Goal: Information Seeking & Learning: Learn about a topic

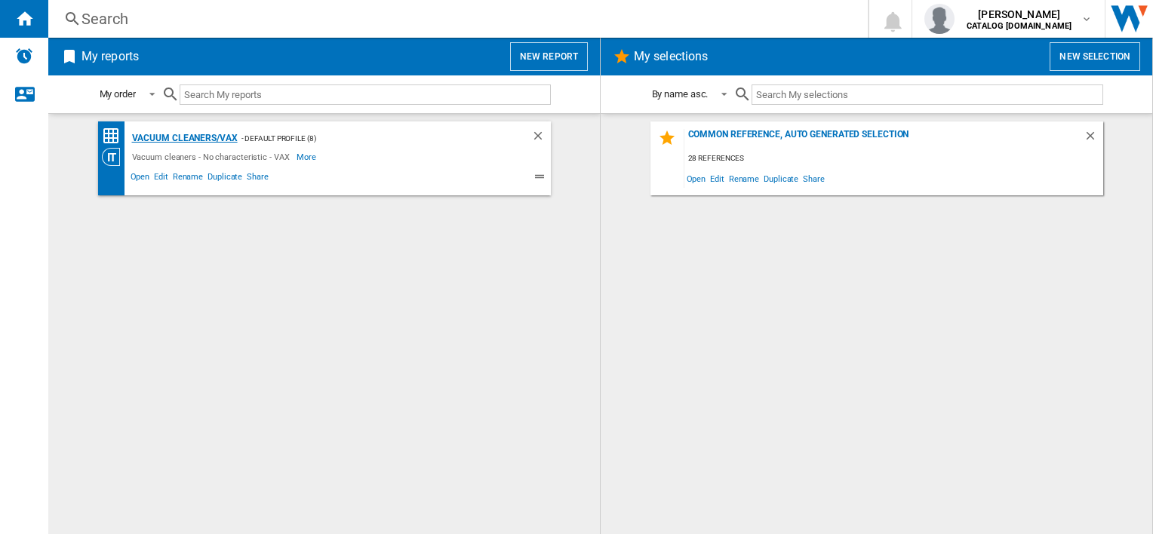
click at [186, 134] on div "Vacuum cleaners/VAX" at bounding box center [182, 138] width 109 height 19
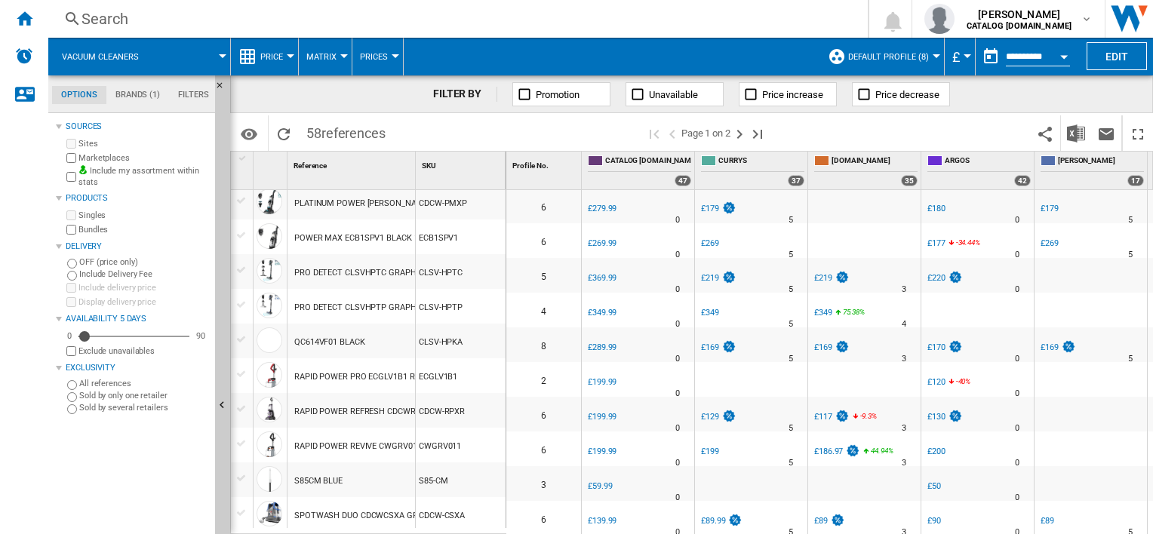
click at [95, 14] on div "Search" at bounding box center [454, 18] width 747 height 21
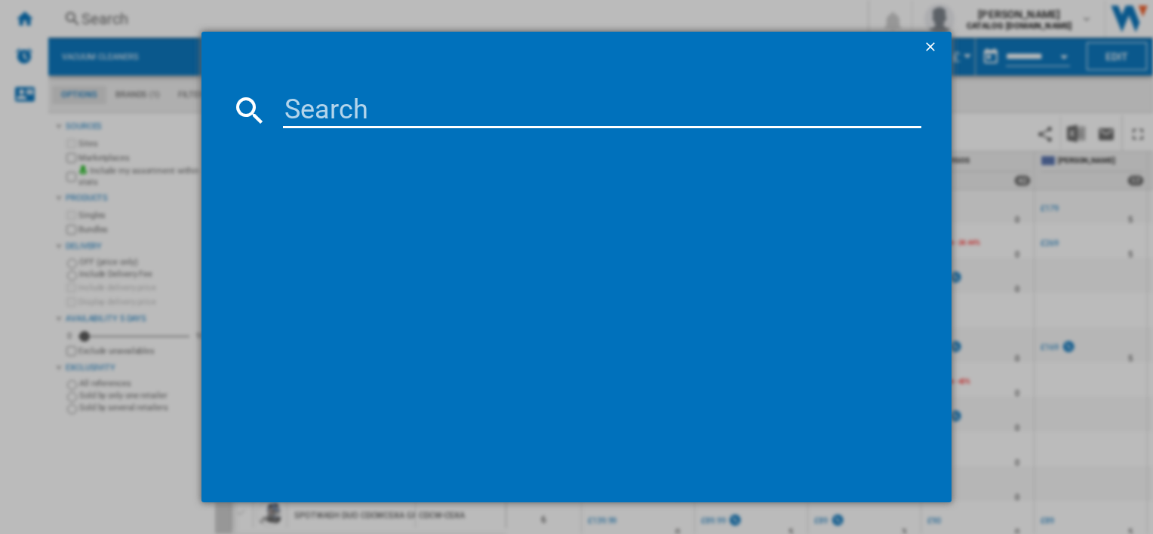
click at [318, 100] on input at bounding box center [601, 110] width 637 height 36
type input "cdcw-swxs"
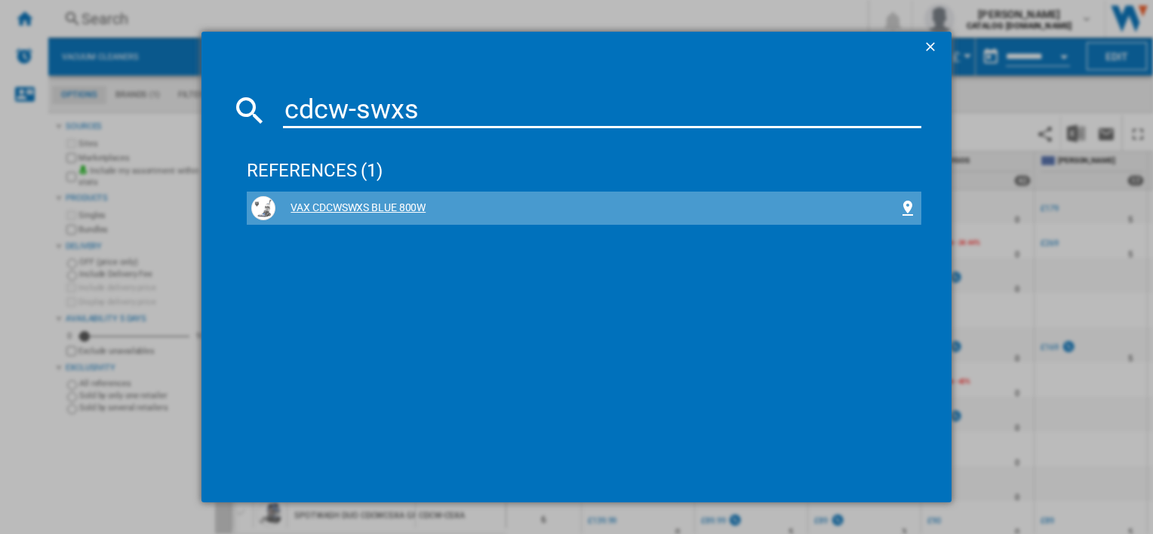
click at [374, 206] on div "VAX CDCWSWXS BLUE 800W" at bounding box center [586, 208] width 622 height 15
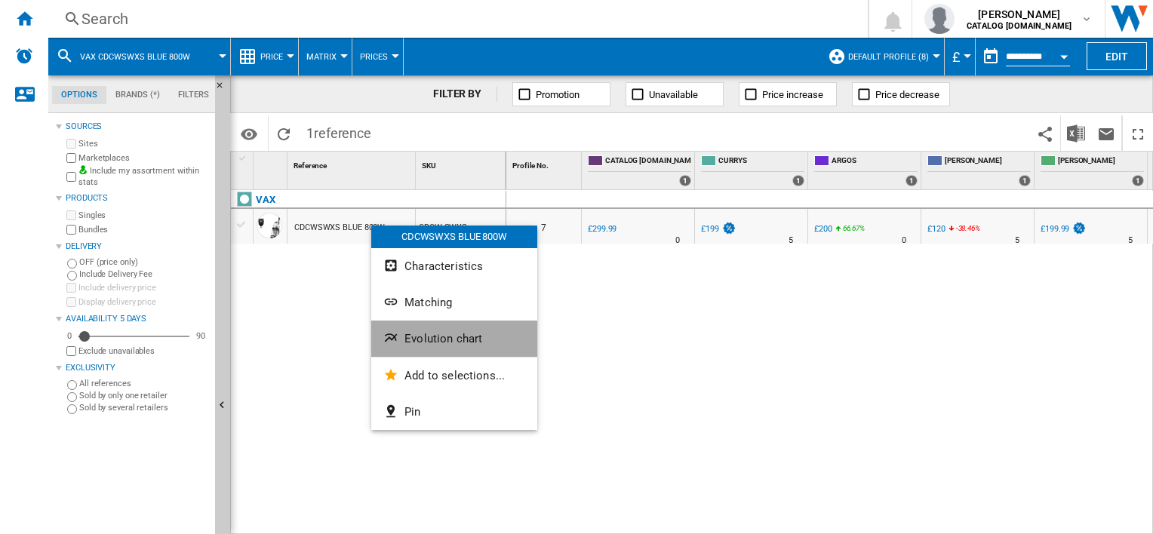
click at [425, 339] on span "Evolution chart" at bounding box center [443, 339] width 78 height 14
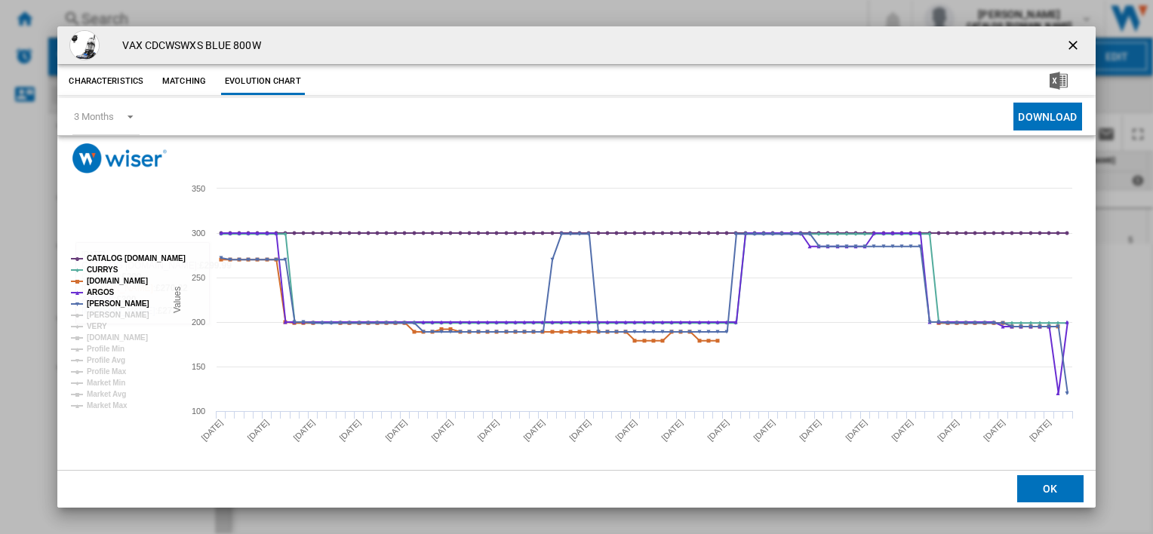
click at [124, 444] on rect "Product popup" at bounding box center [572, 324] width 1030 height 302
click at [92, 266] on tspan "CURRYS" at bounding box center [103, 270] width 32 height 8
click at [92, 257] on tspan "CATALOG [DOMAIN_NAME]" at bounding box center [136, 258] width 99 height 8
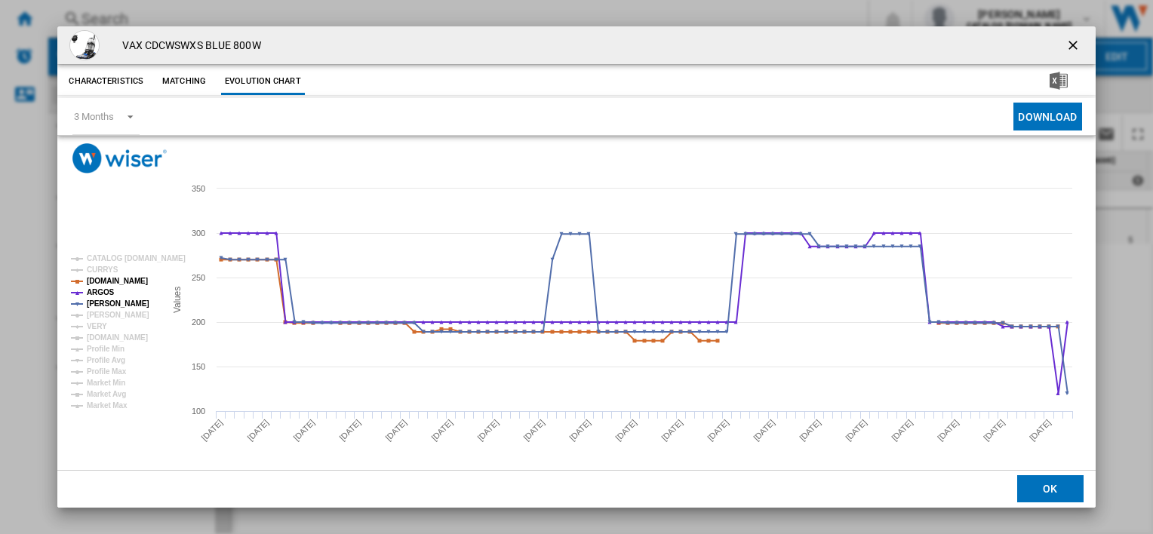
click at [1039, 38] on div "VAX CDCWSWXS BLUE 800W" at bounding box center [575, 45] width 1037 height 38
click at [1065, 48] on ng-md-icon "getI18NText('BUTTONS.CLOSE_DIALOG')" at bounding box center [1074, 47] width 18 height 18
